Goal: Task Accomplishment & Management: Manage account settings

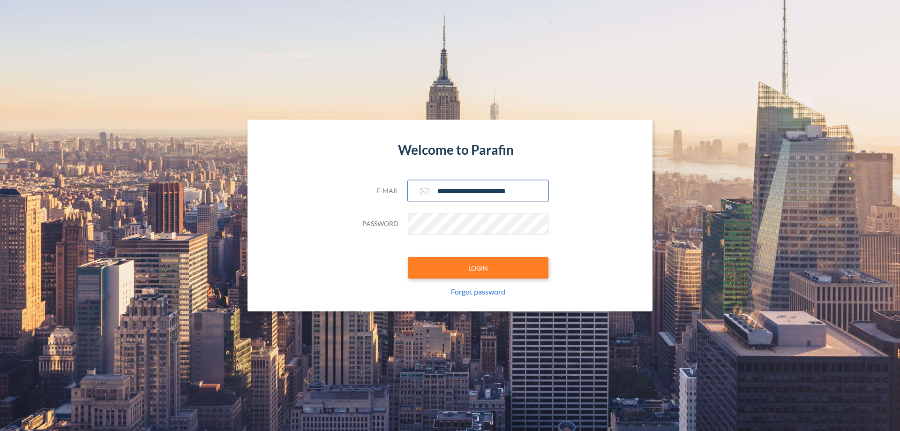
type input "**********"
click at [478, 268] on button "LOGIN" at bounding box center [478, 268] width 141 height 22
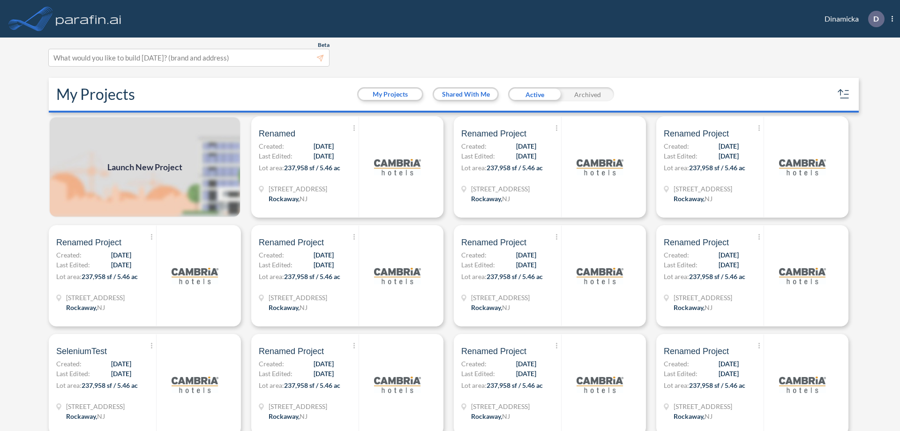
scroll to position [2, 0]
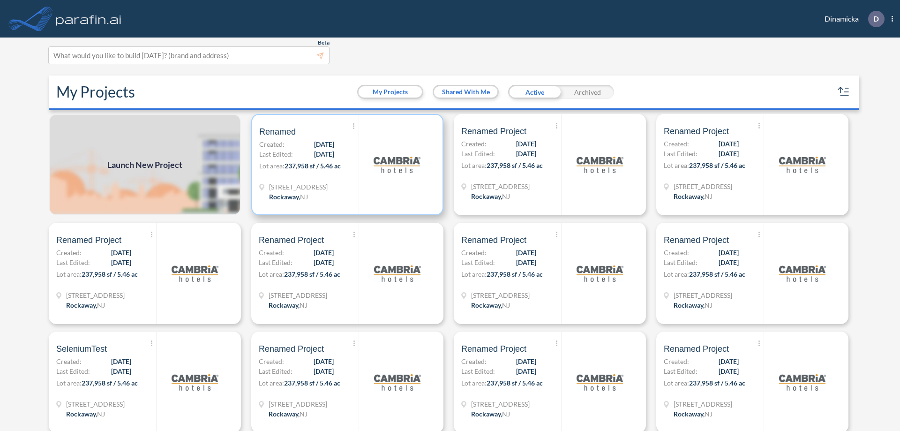
click at [346, 165] on p "Lot area: 237,958 sf / 5.46 ac" at bounding box center [308, 168] width 99 height 14
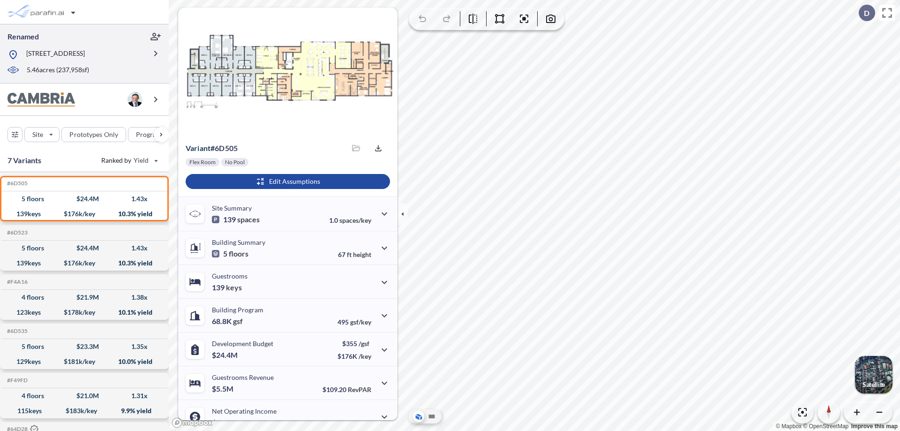
click at [84, 53] on p "[STREET_ADDRESS]" at bounding box center [55, 55] width 59 height 12
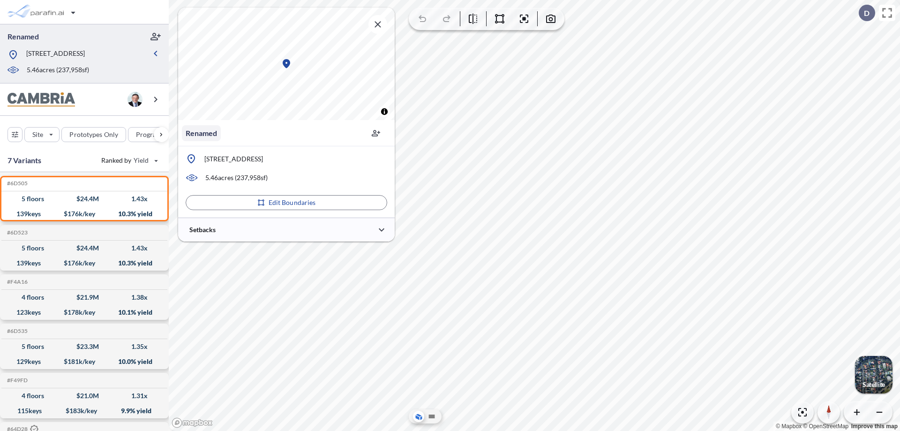
click at [201, 133] on p "Renamed" at bounding box center [201, 133] width 31 height 11
type input "*"
